Goal: Use online tool/utility

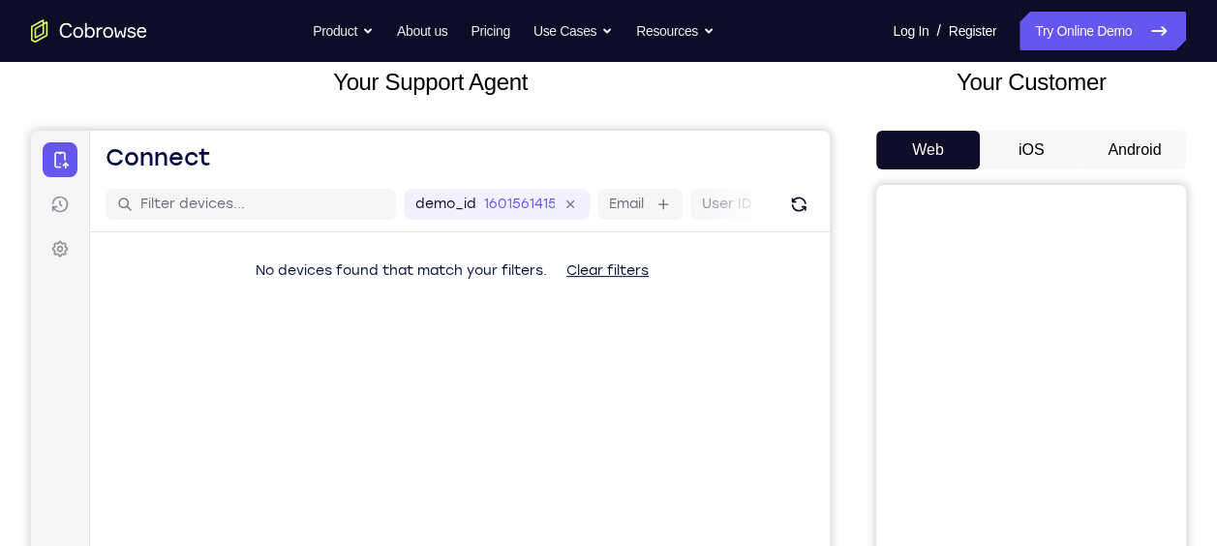
scroll to position [70, 0]
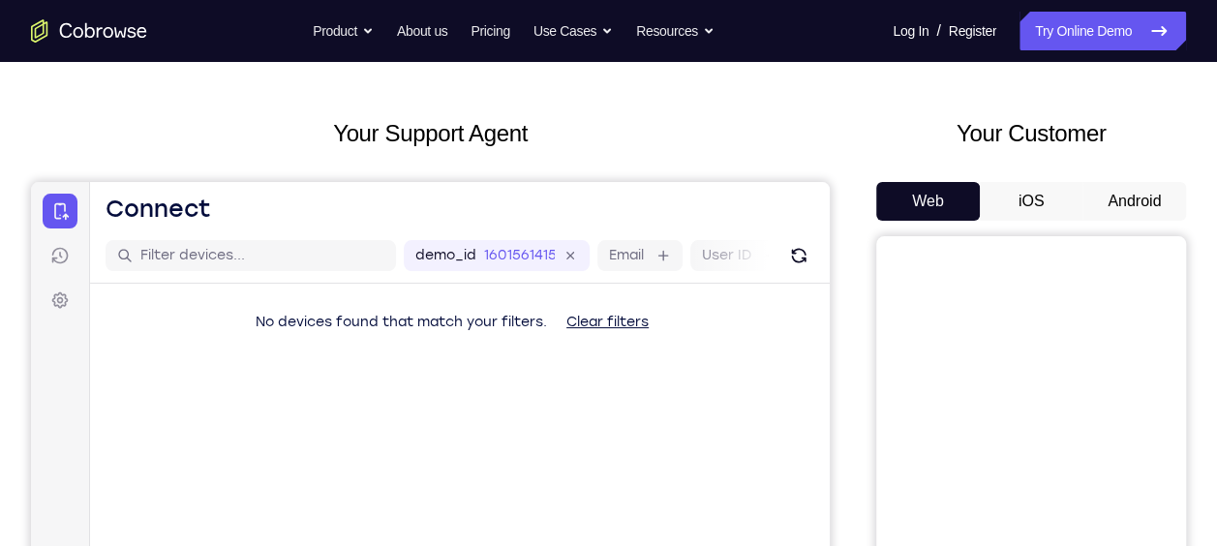
click at [1148, 208] on button "Android" at bounding box center [1134, 201] width 104 height 39
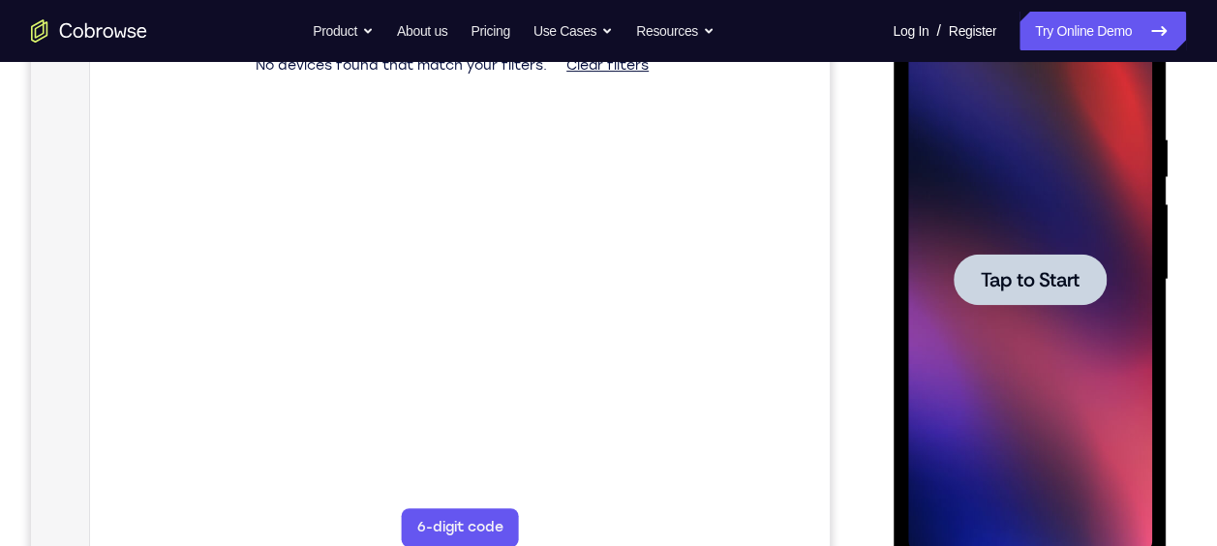
scroll to position [0, 0]
click at [1018, 271] on span "Tap to Start" at bounding box center [1029, 279] width 99 height 19
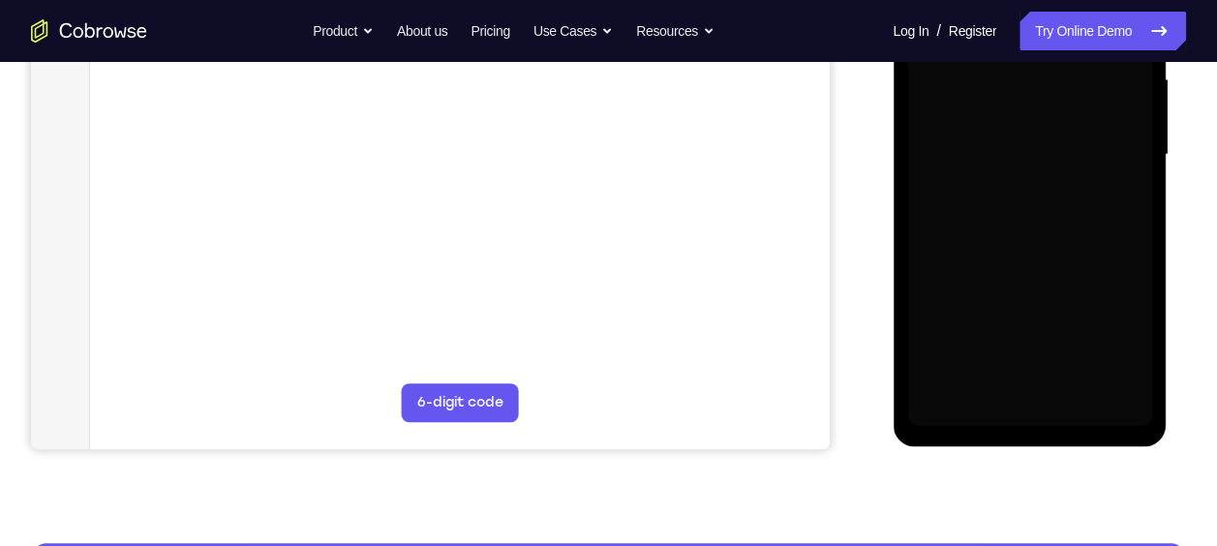
scroll to position [452, 0]
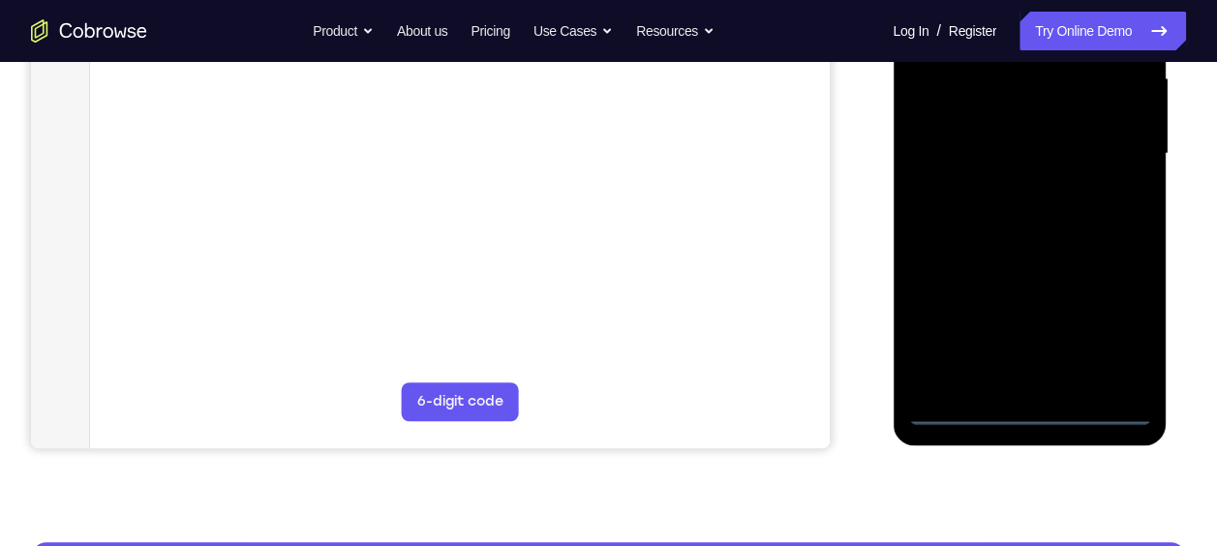
click at [1029, 415] on div at bounding box center [1029, 154] width 244 height 542
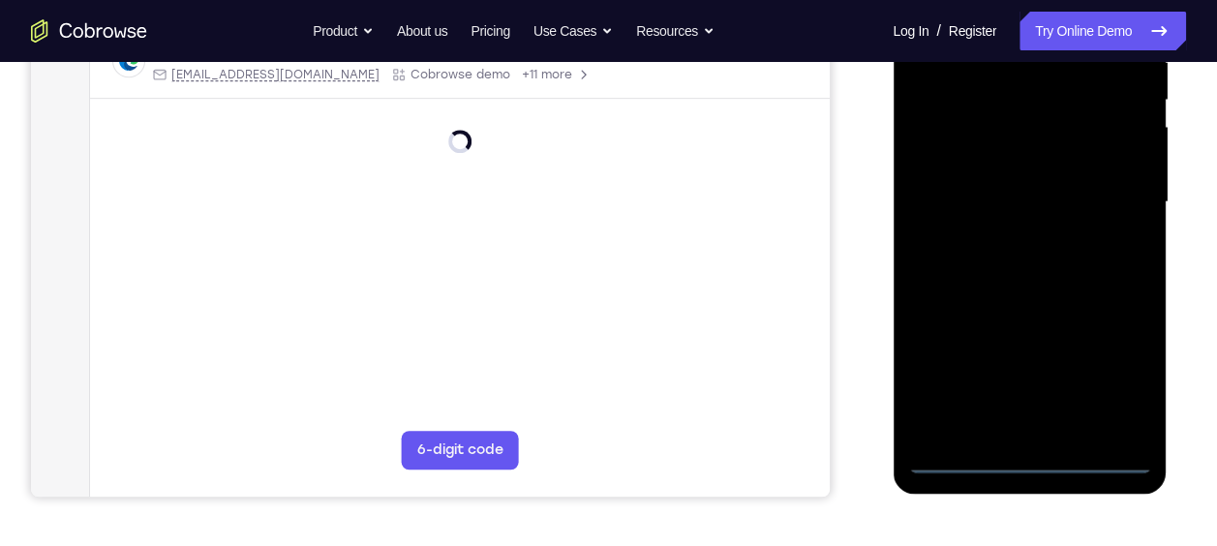
click at [1122, 386] on div at bounding box center [1029, 202] width 244 height 542
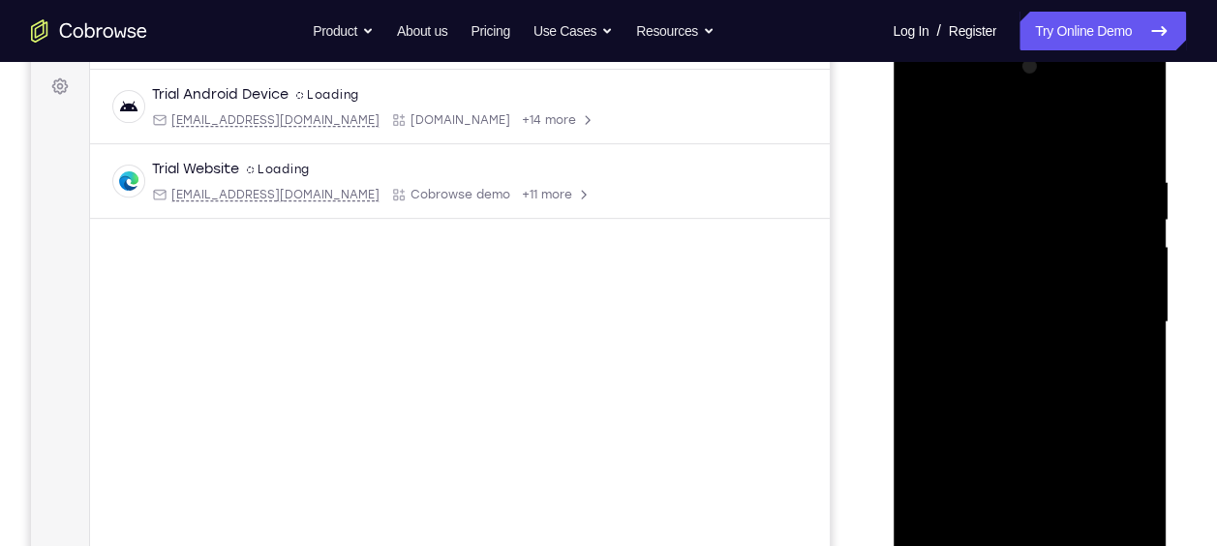
scroll to position [282, 0]
click at [966, 120] on div at bounding box center [1029, 324] width 244 height 542
click at [1114, 320] on div at bounding box center [1029, 324] width 244 height 542
click at [1006, 363] on div at bounding box center [1029, 324] width 244 height 542
click at [1006, 361] on div at bounding box center [1029, 324] width 244 height 542
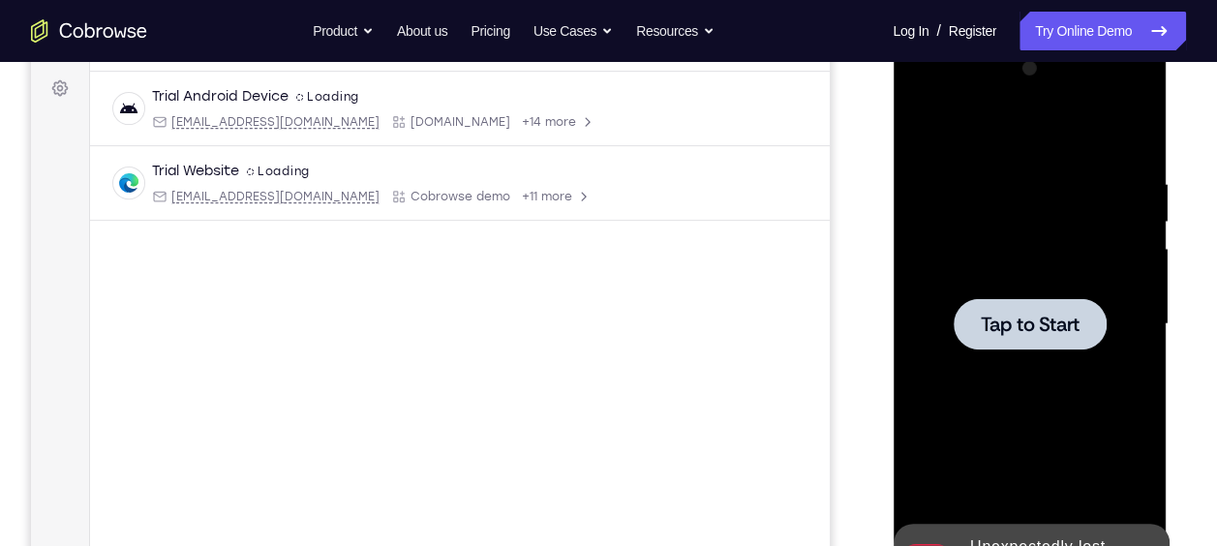
scroll to position [286, 0]
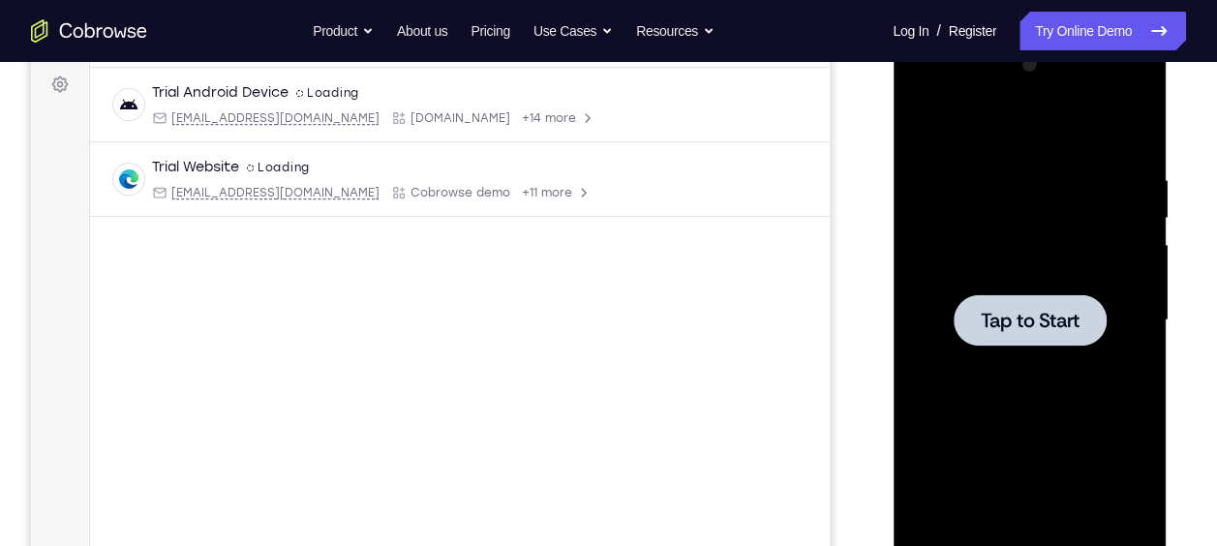
click at [1012, 301] on div at bounding box center [1029, 319] width 153 height 51
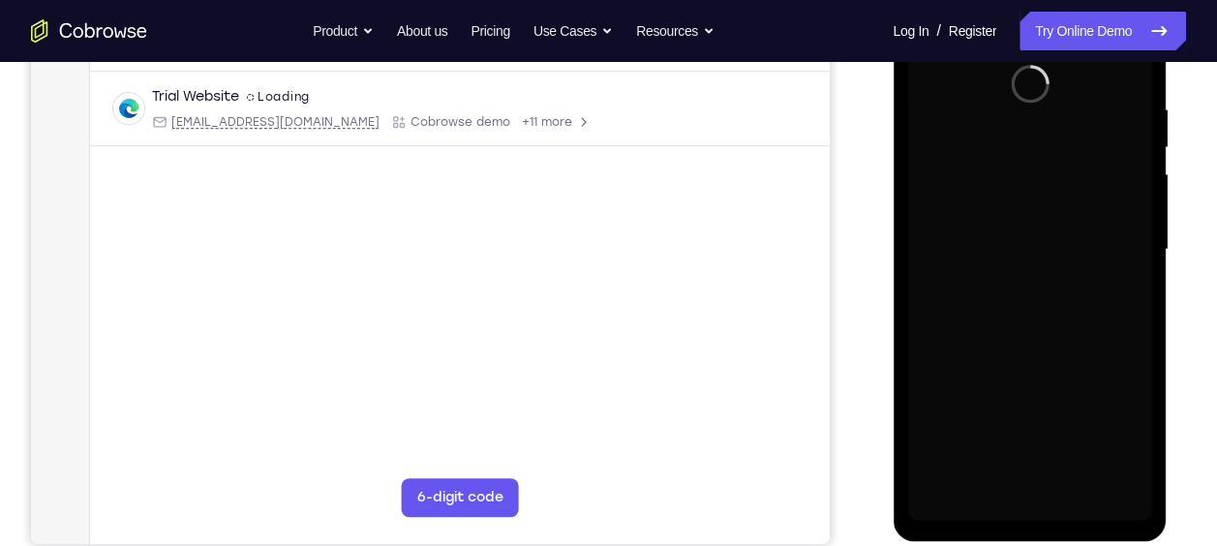
scroll to position [355, 0]
drag, startPoint x: 1169, startPoint y: 123, endPoint x: 1179, endPoint y: 142, distance: 21.6
click at [1179, 142] on div at bounding box center [1031, 248] width 310 height 595
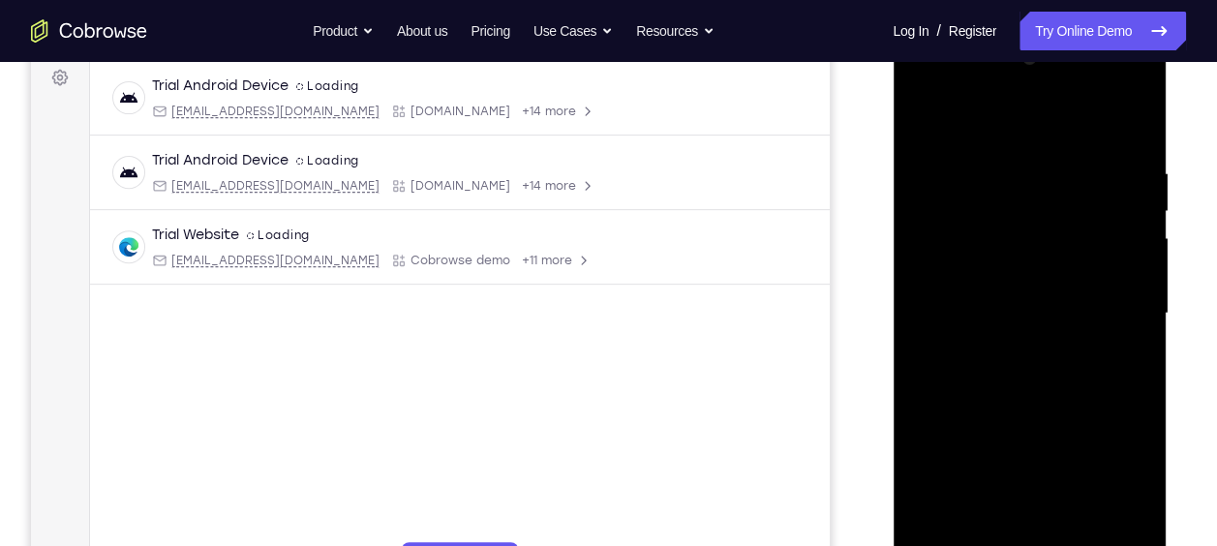
scroll to position [469, 0]
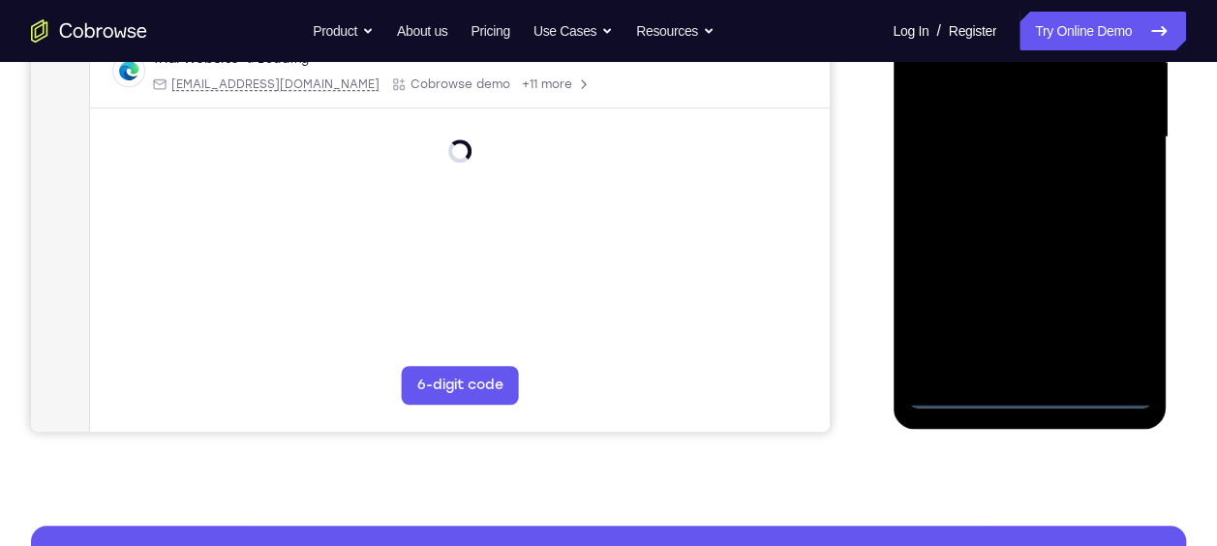
click at [1025, 392] on div at bounding box center [1029, 137] width 244 height 542
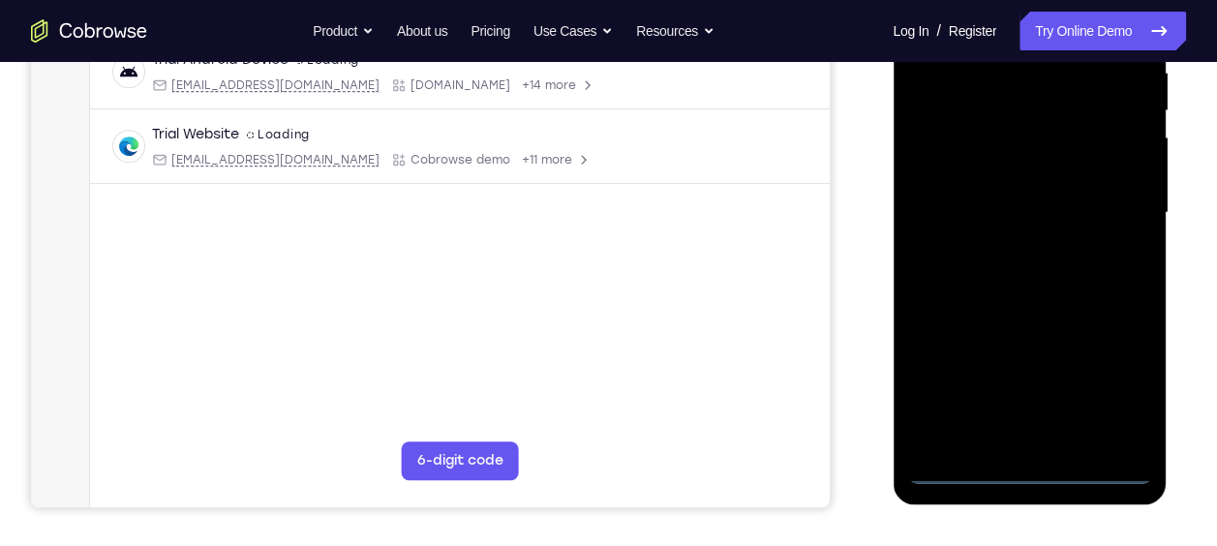
scroll to position [391, 0]
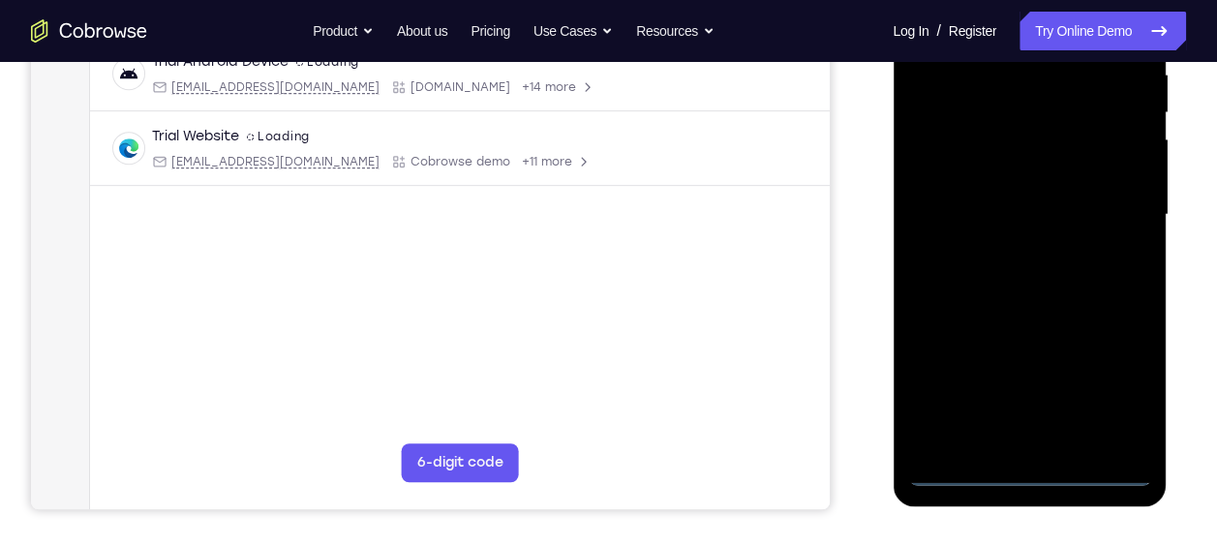
click at [1105, 397] on div at bounding box center [1029, 215] width 244 height 542
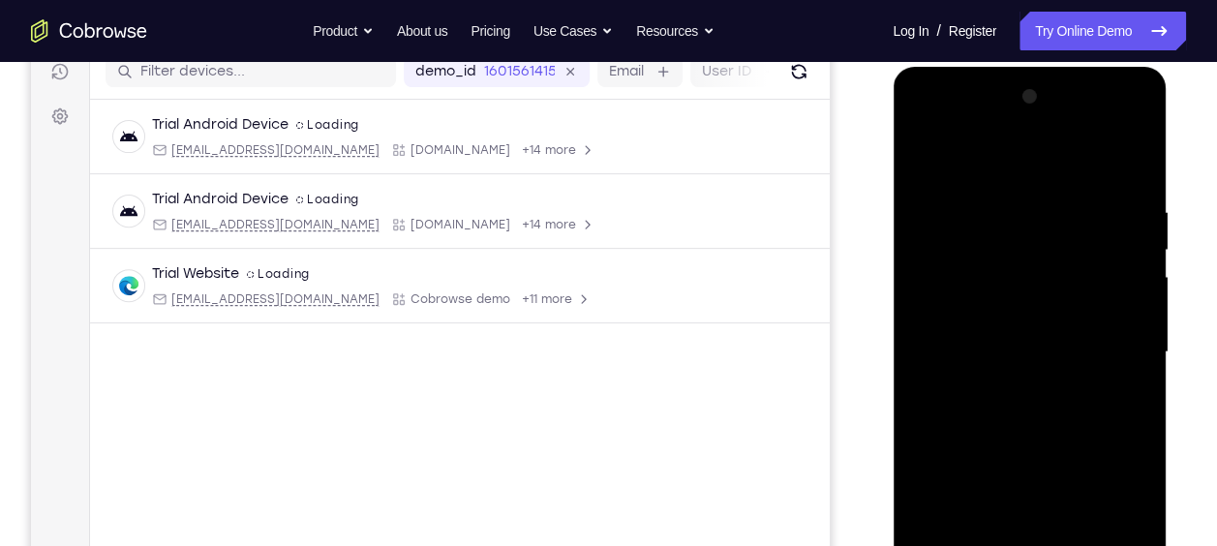
scroll to position [252, 0]
click at [965, 163] on div at bounding box center [1029, 354] width 244 height 542
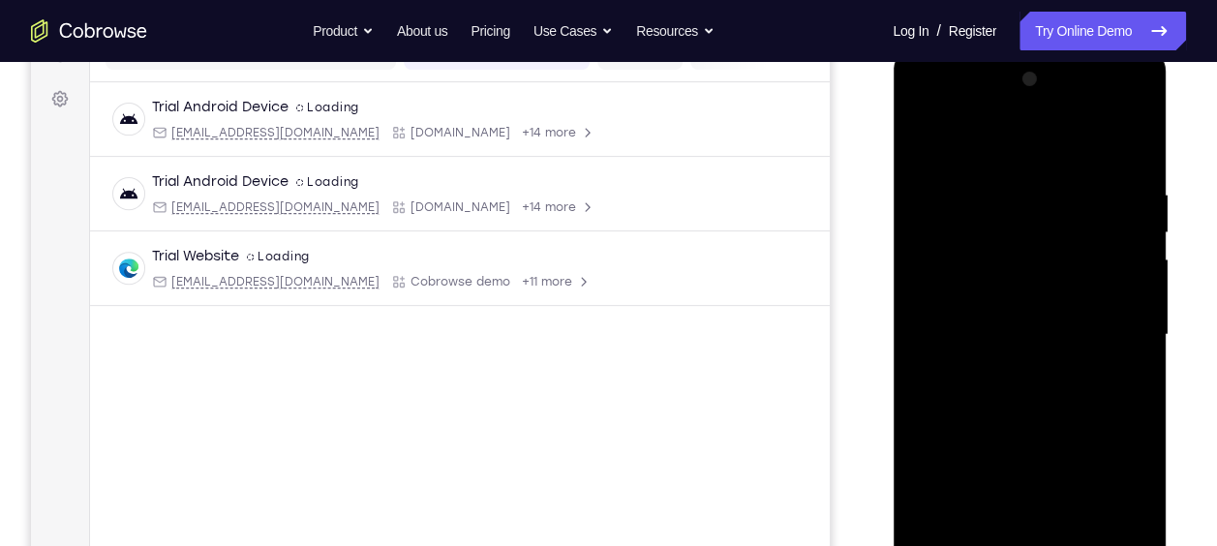
click at [1108, 327] on div at bounding box center [1029, 335] width 244 height 542
click at [1006, 368] on div at bounding box center [1029, 335] width 244 height 542
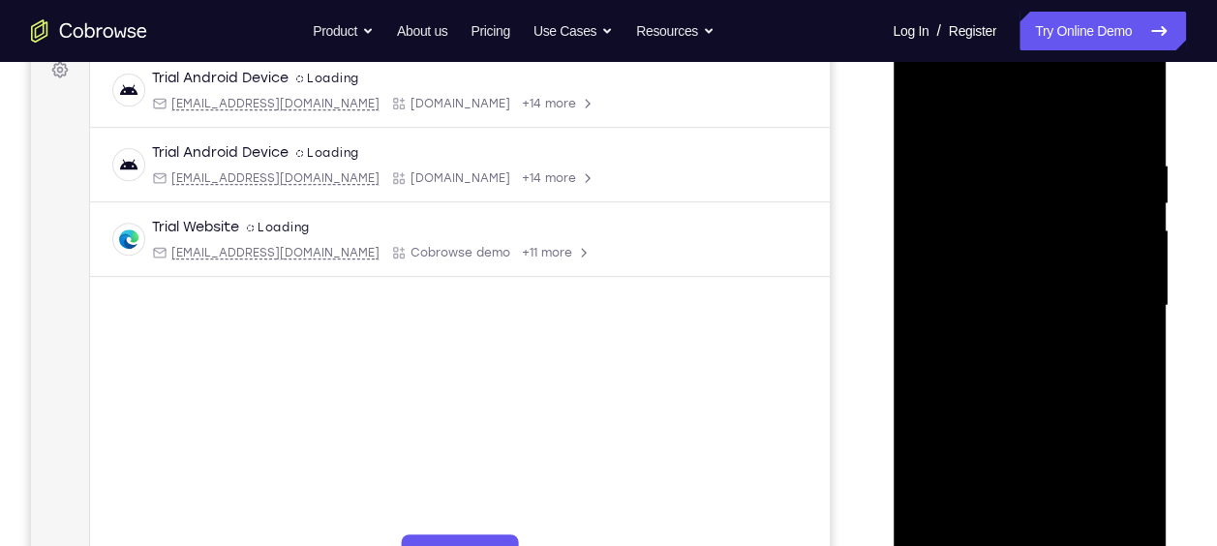
scroll to position [302, 0]
click at [1005, 340] on div at bounding box center [1029, 304] width 244 height 542
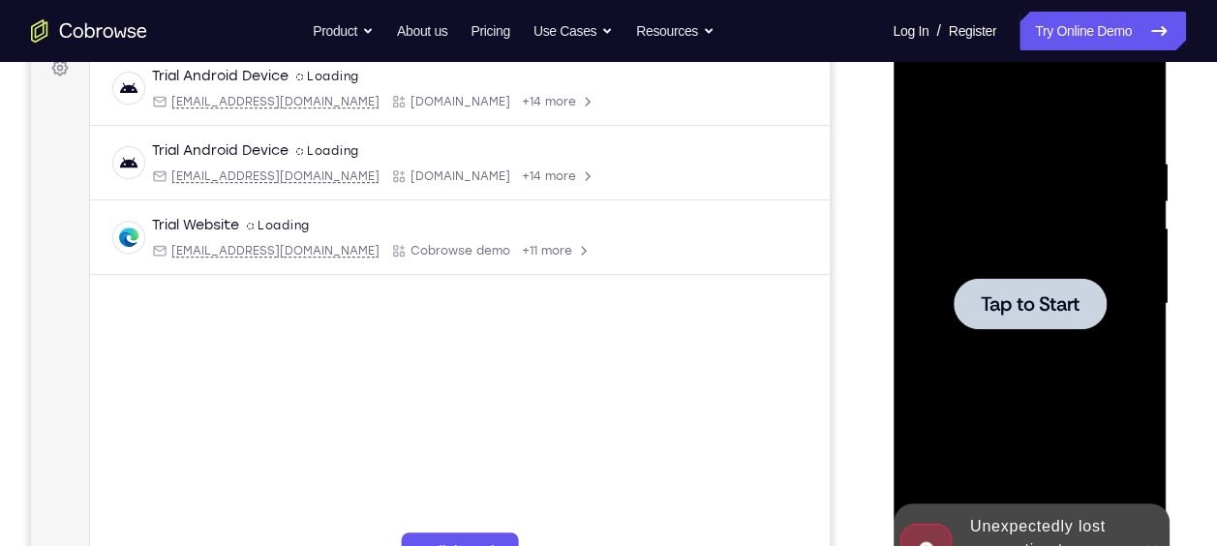
click at [1005, 340] on div at bounding box center [1029, 304] width 244 height 542
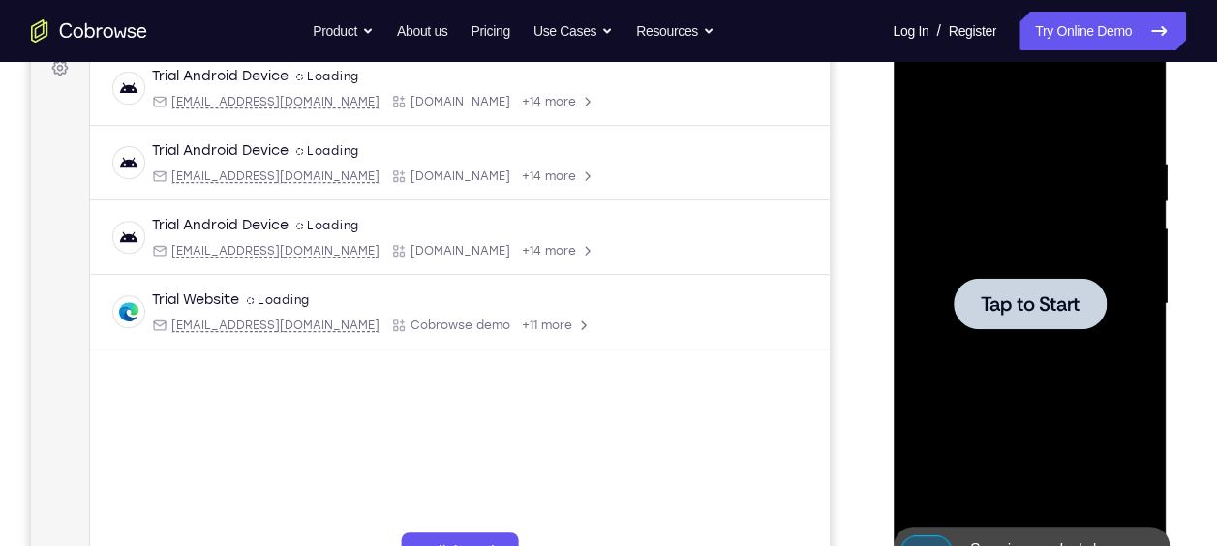
click at [1035, 309] on span "Tap to Start" at bounding box center [1029, 303] width 99 height 19
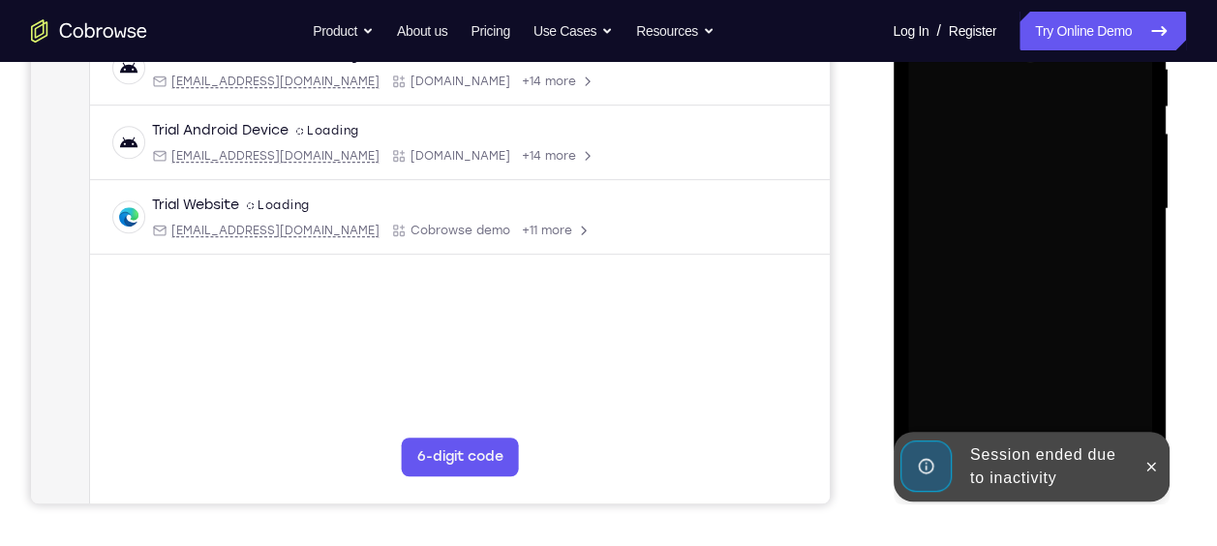
scroll to position [403, 0]
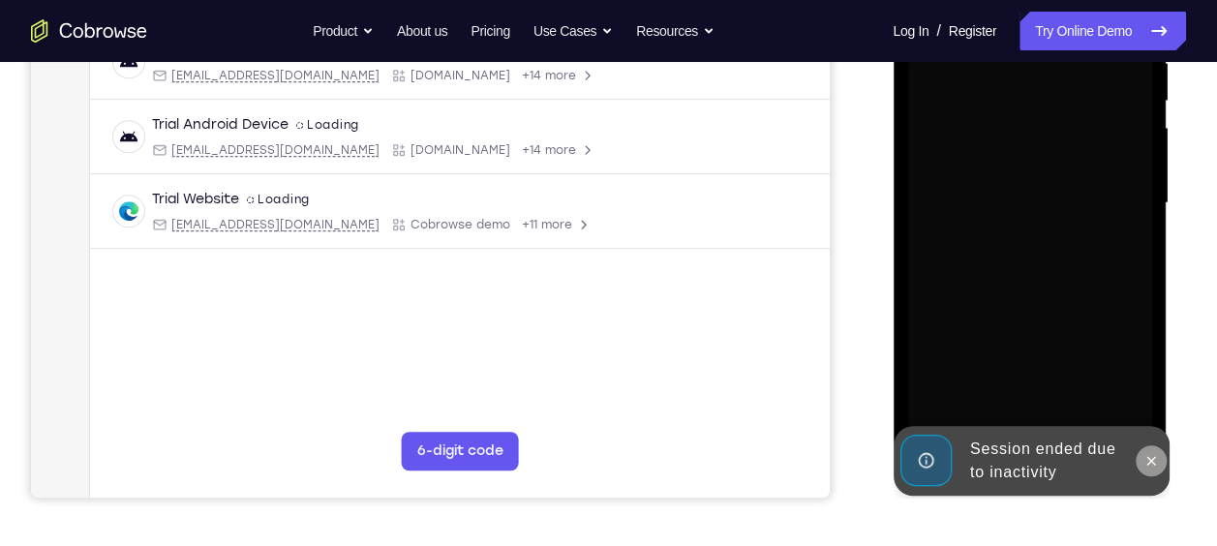
click at [1151, 451] on button at bounding box center [1149, 460] width 31 height 31
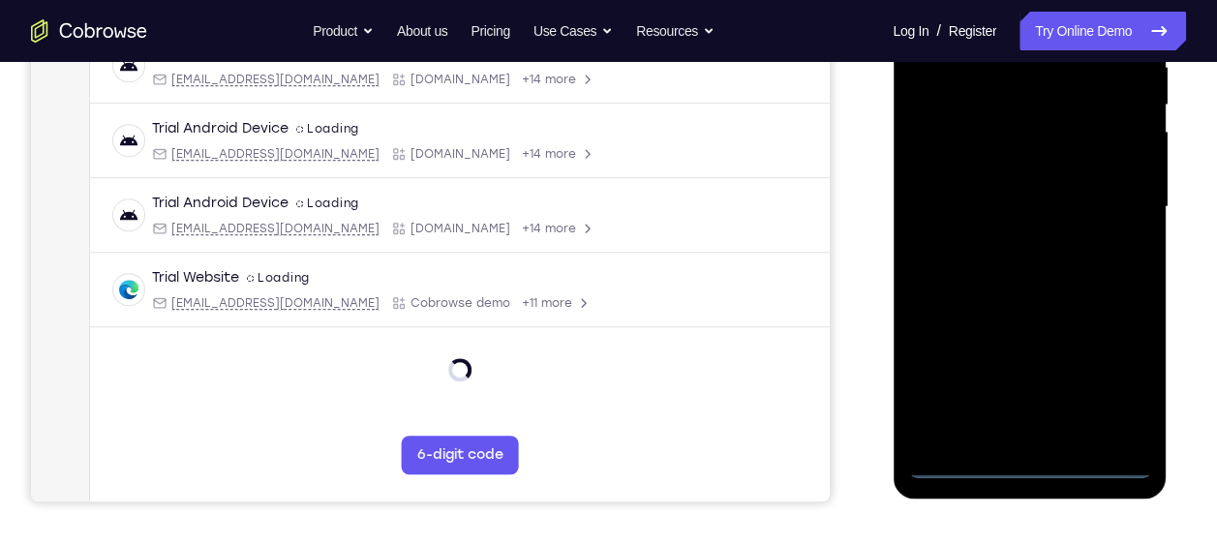
scroll to position [401, 0]
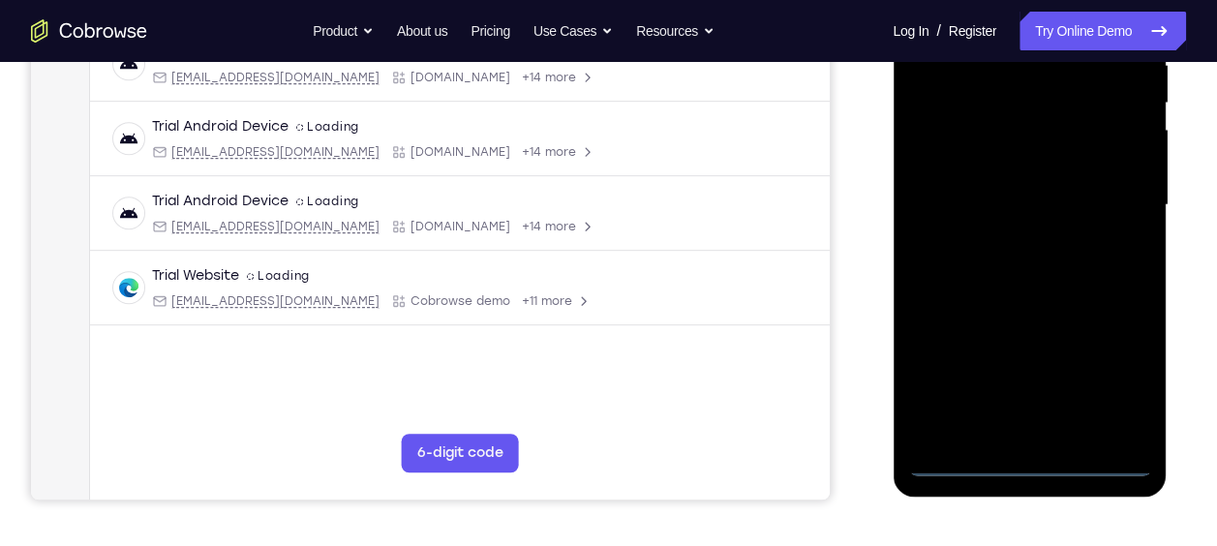
click at [1029, 461] on div at bounding box center [1029, 205] width 244 height 542
click at [1130, 391] on div at bounding box center [1029, 205] width 244 height 542
click at [1120, 380] on div at bounding box center [1029, 205] width 244 height 542
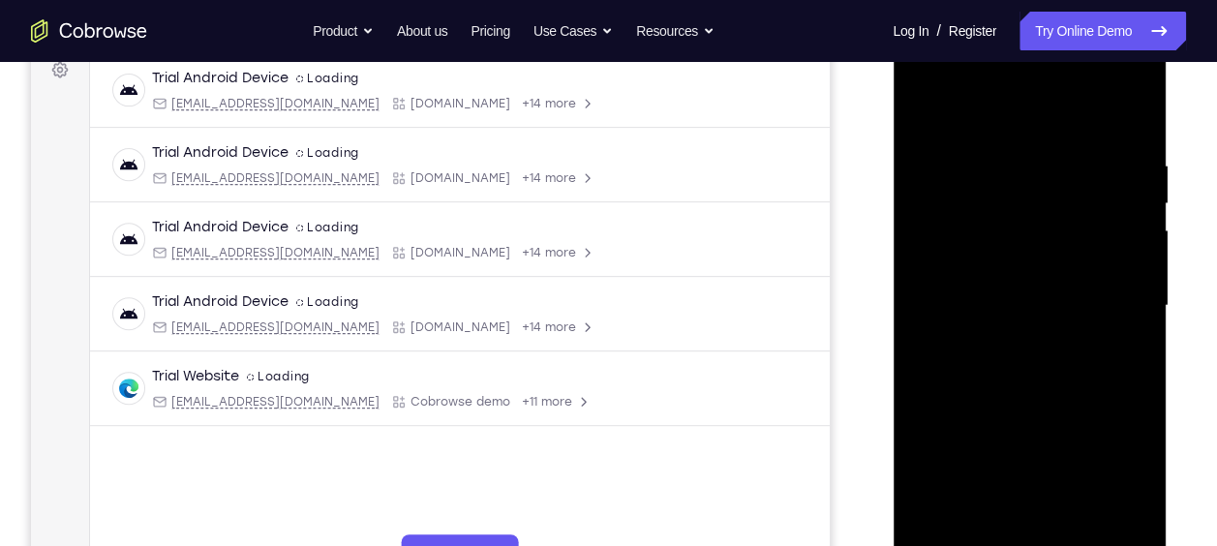
scroll to position [294, 0]
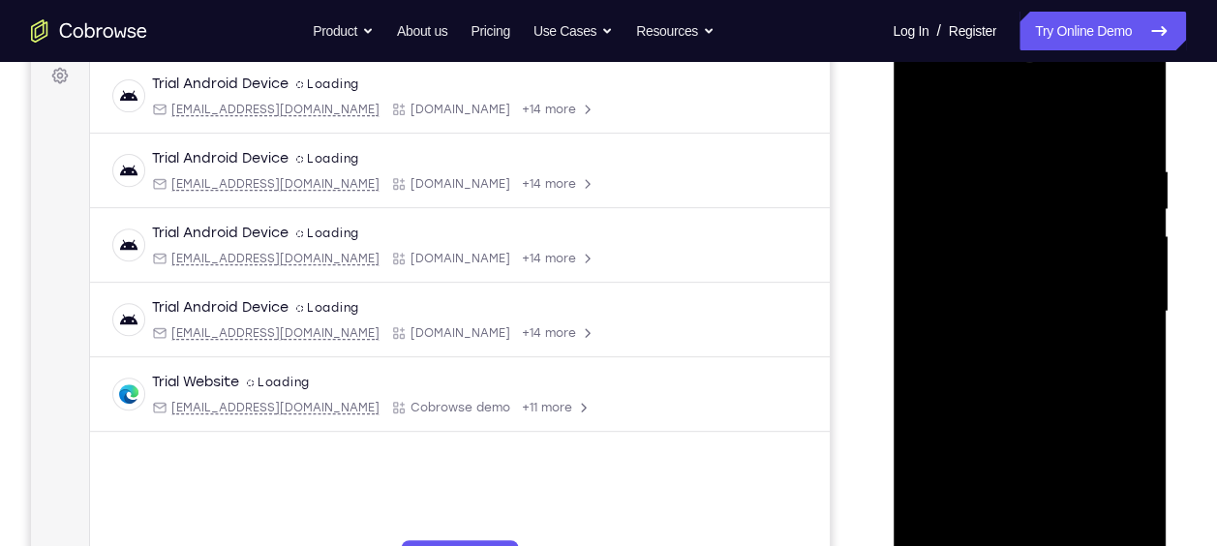
click at [974, 116] on div at bounding box center [1029, 312] width 244 height 542
click at [1106, 298] on div at bounding box center [1029, 312] width 244 height 542
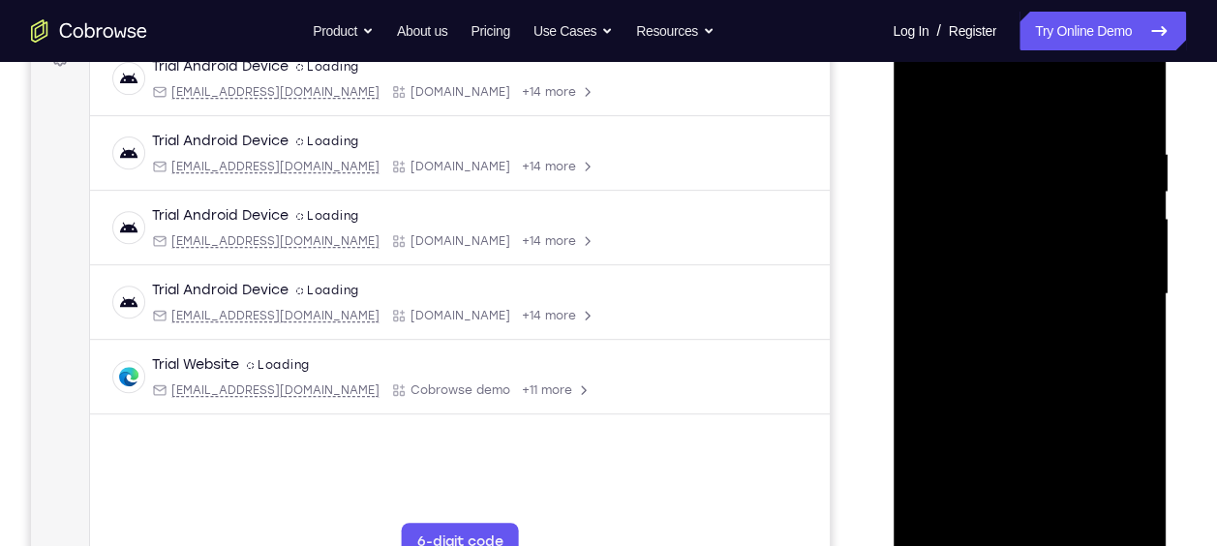
scroll to position [327, 0]
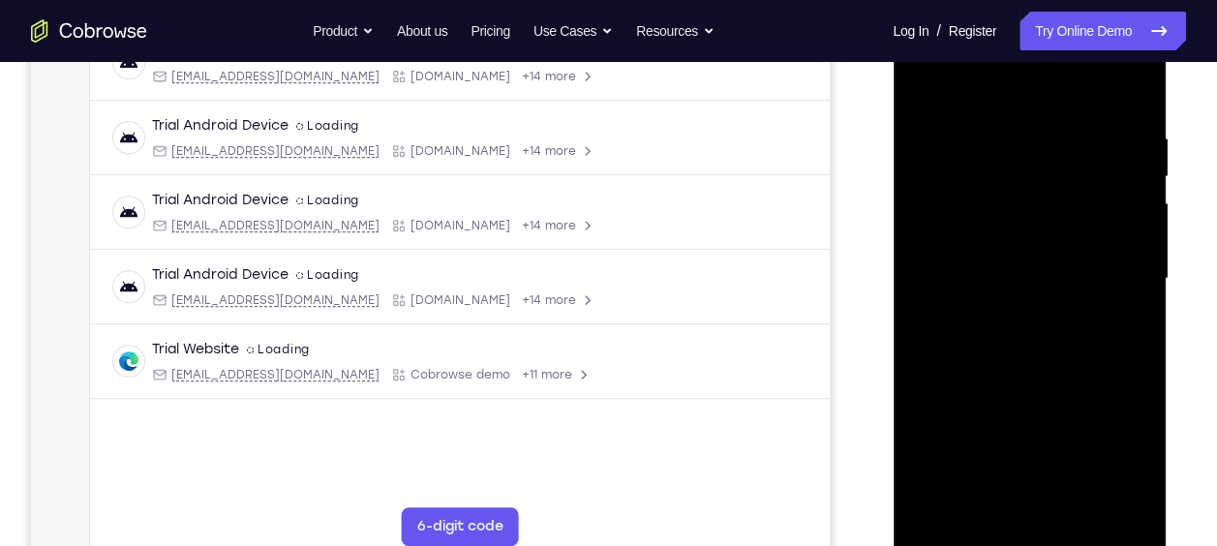
click at [1006, 314] on div at bounding box center [1029, 279] width 244 height 542
click at [979, 261] on div at bounding box center [1029, 279] width 244 height 542
click at [971, 230] on div at bounding box center [1029, 279] width 244 height 542
click at [1003, 281] on div at bounding box center [1029, 279] width 244 height 542
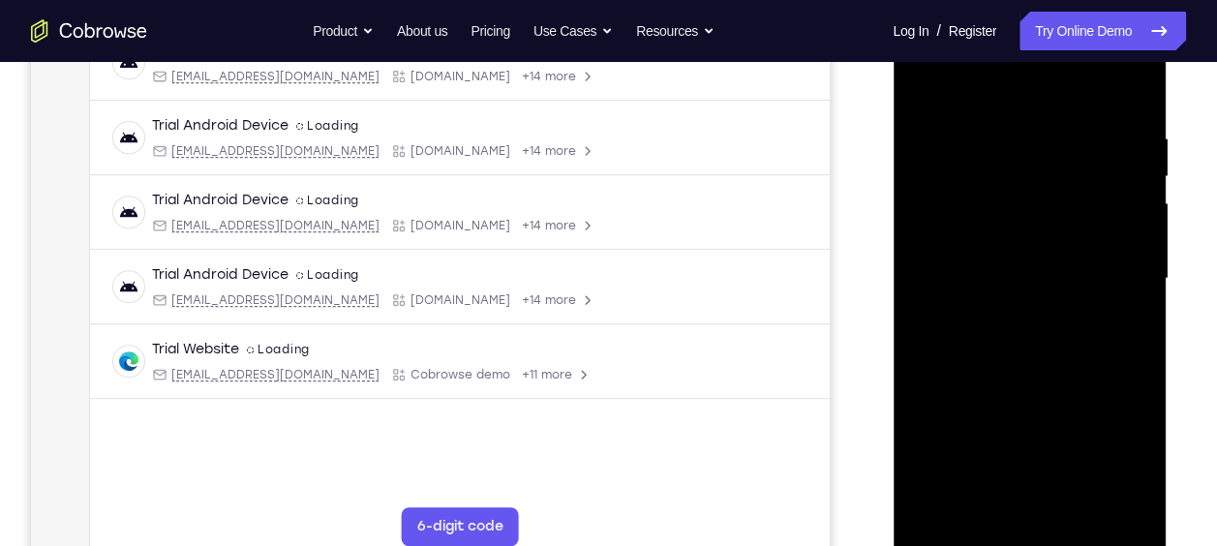
click at [1003, 281] on div at bounding box center [1029, 279] width 244 height 542
click at [1058, 348] on div at bounding box center [1029, 279] width 244 height 542
click at [989, 124] on div at bounding box center [1029, 279] width 244 height 542
drag, startPoint x: 1014, startPoint y: 97, endPoint x: 1008, endPoint y: 21, distance: 75.8
click at [1008, 21] on div at bounding box center [1029, 279] width 244 height 542
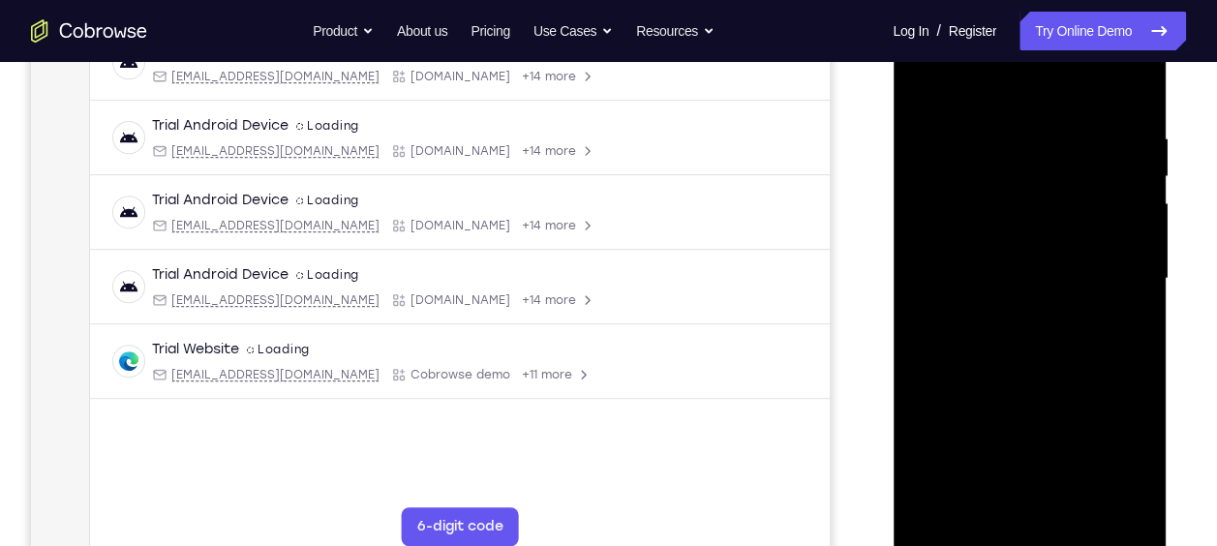
click at [1134, 106] on div at bounding box center [1029, 279] width 244 height 542
click at [1010, 122] on div at bounding box center [1029, 279] width 244 height 542
